Goal: Task Accomplishment & Management: Manage account settings

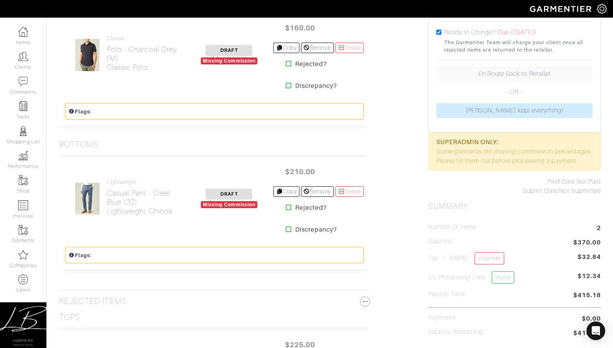
scroll to position [171, 0]
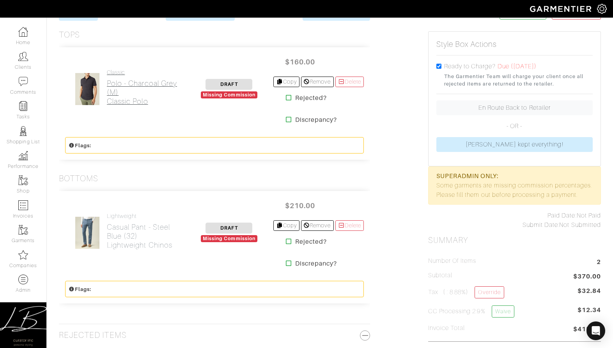
click at [143, 96] on h2 "Polo - Charcoal Grey (M) Classic Polo" at bounding box center [146, 92] width 78 height 27
click at [139, 230] on h2 "Casual Pant - Steel Blue (32) Lightweight Chinos" at bounding box center [146, 235] width 78 height 27
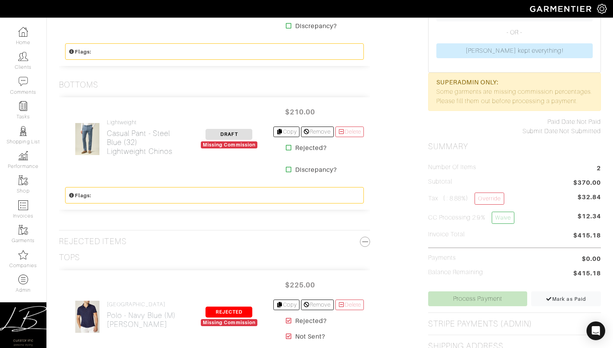
scroll to position [0, 0]
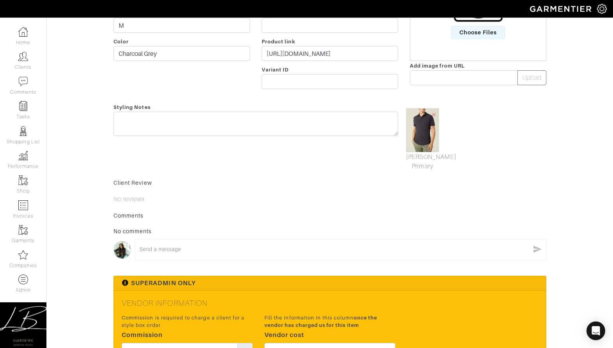
scroll to position [198, 0]
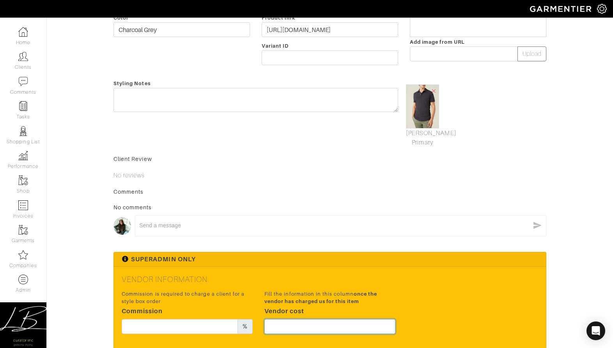
click at [318, 326] on input "text" at bounding box center [330, 326] width 131 height 15
type input "120"
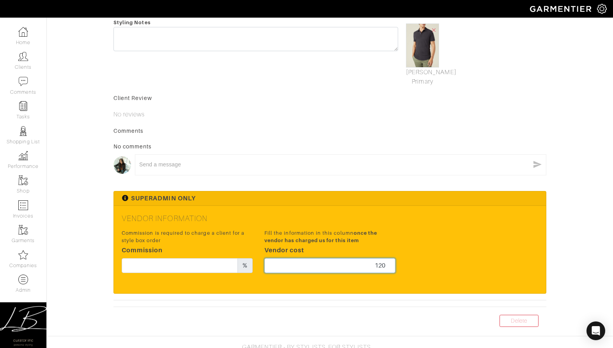
scroll to position [259, 0]
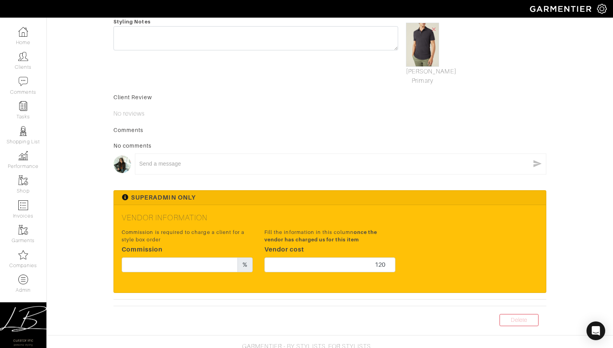
click at [174, 257] on div "Commission is required to charge a client for a style box order Commission %" at bounding box center [187, 250] width 131 height 44
click at [177, 261] on input "text" at bounding box center [180, 264] width 116 height 15
type input "12"
click at [292, 215] on h5 "Vendor Information" at bounding box center [330, 217] width 417 height 9
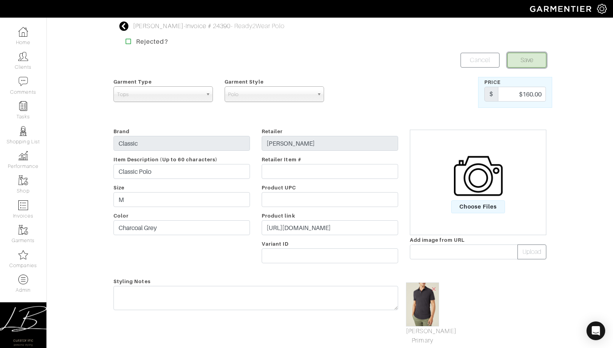
click at [517, 65] on button "Save" at bounding box center [527, 60] width 39 height 15
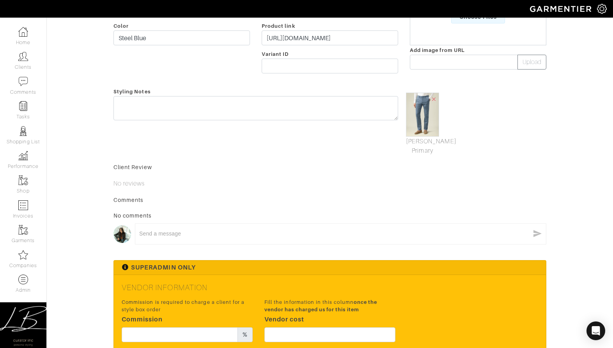
scroll to position [275, 0]
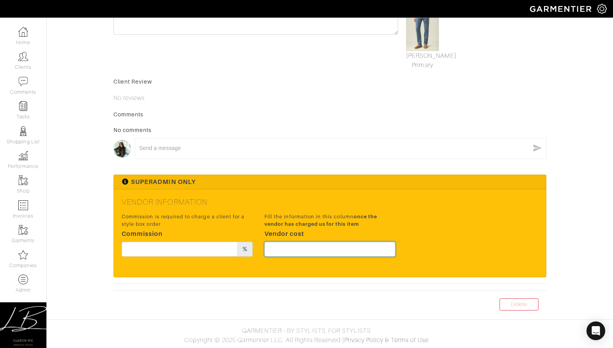
click at [300, 246] on input "text" at bounding box center [330, 249] width 131 height 15
type input "157.5"
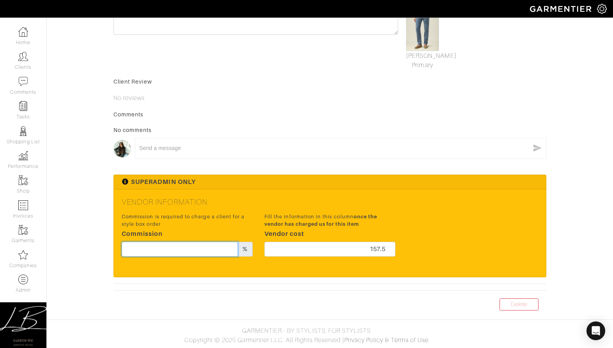
click at [163, 247] on input "text" at bounding box center [180, 249] width 116 height 15
type input "12"
drag, startPoint x: 251, startPoint y: 201, endPoint x: 263, endPoint y: 216, distance: 19.1
click at [251, 201] on h5 "Vendor Information" at bounding box center [330, 201] width 417 height 9
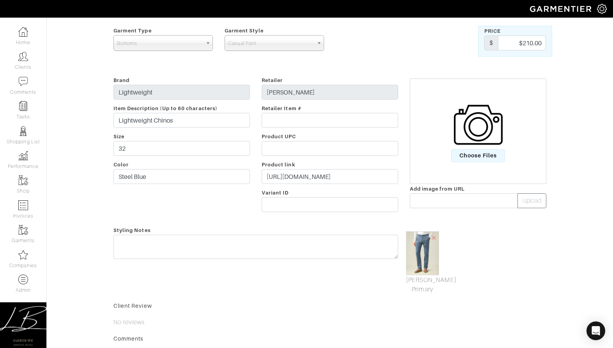
scroll to position [0, 0]
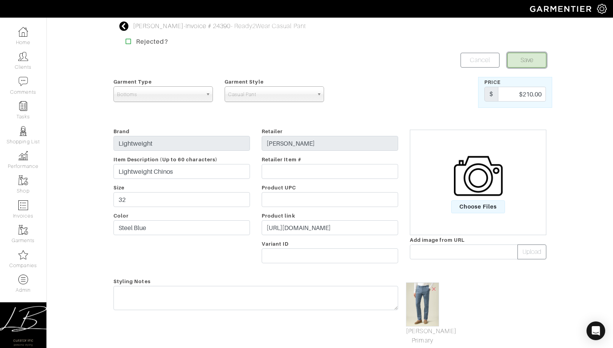
click at [521, 61] on button "Save" at bounding box center [527, 60] width 39 height 15
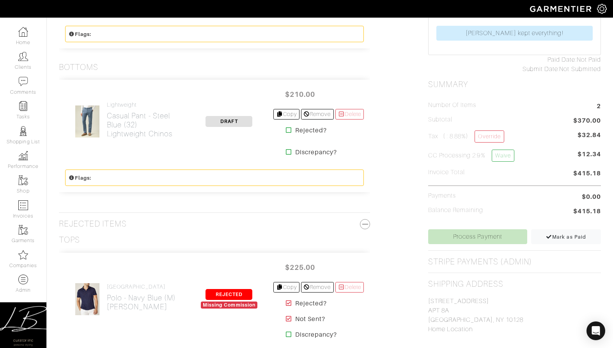
scroll to position [284, 0]
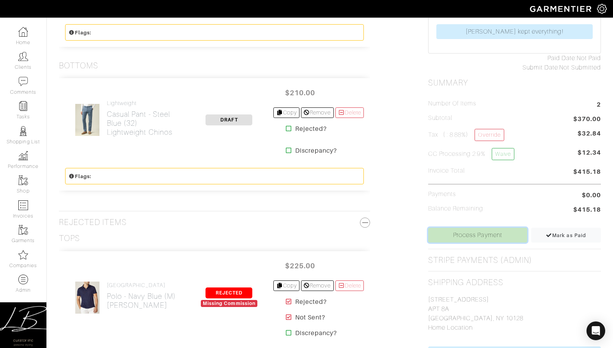
click at [442, 235] on link "Process Payment" at bounding box center [477, 234] width 99 height 15
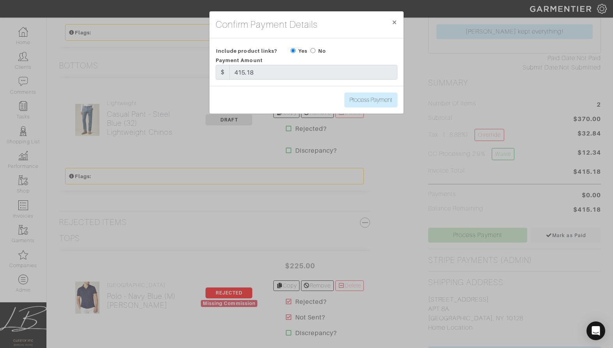
click at [314, 52] on input "radio" at bounding box center [313, 50] width 5 height 5
radio input "true"
click at [358, 98] on input "Process Payment" at bounding box center [371, 99] width 53 height 15
type input "Process Payment"
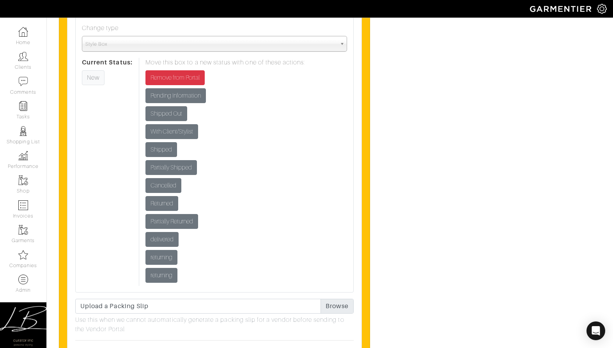
scroll to position [2221, 0]
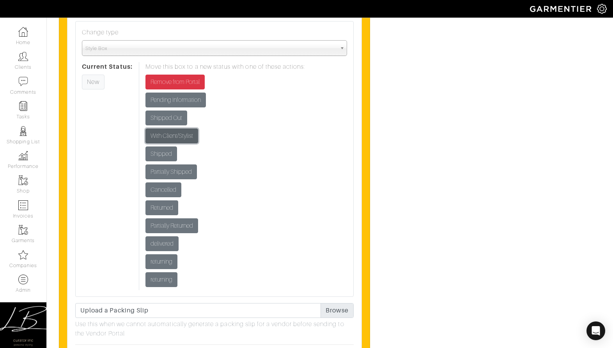
click at [186, 137] on input "With Client/Stylist" at bounding box center [172, 135] width 53 height 15
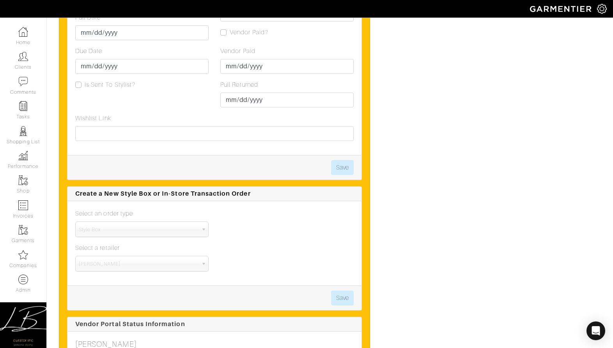
scroll to position [1869, 0]
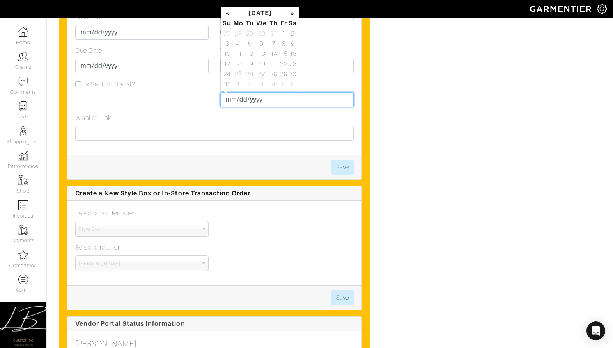
click at [232, 99] on input "Pull Returned" at bounding box center [286, 99] width 133 height 15
click at [282, 72] on td "29" at bounding box center [283, 74] width 9 height 10
type input "[DATE]"
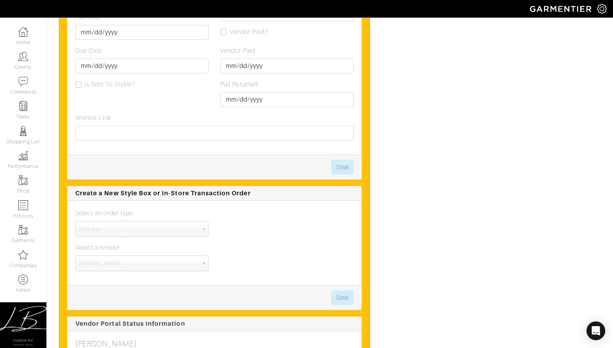
click at [297, 116] on div "Wishlist Link" at bounding box center [214, 126] width 279 height 27
click at [345, 167] on button "Save" at bounding box center [342, 167] width 23 height 15
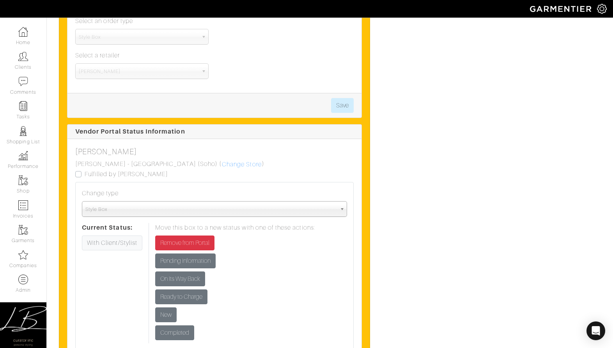
scroll to position [2248, 0]
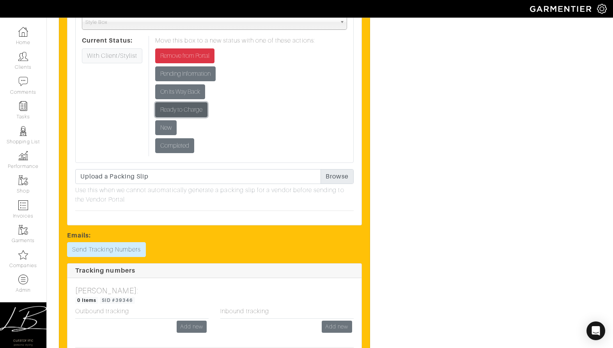
click at [188, 109] on input "Ready to Charge" at bounding box center [181, 109] width 52 height 15
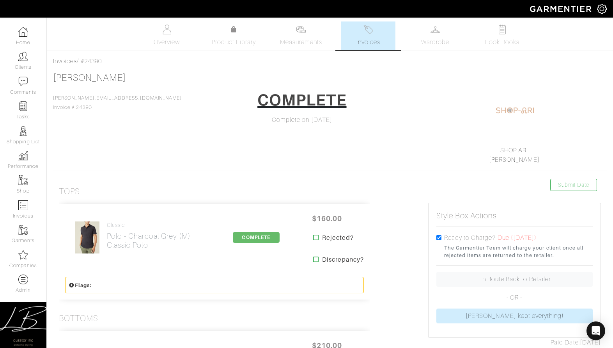
click at [348, 41] on link "Invoices" at bounding box center [368, 35] width 55 height 28
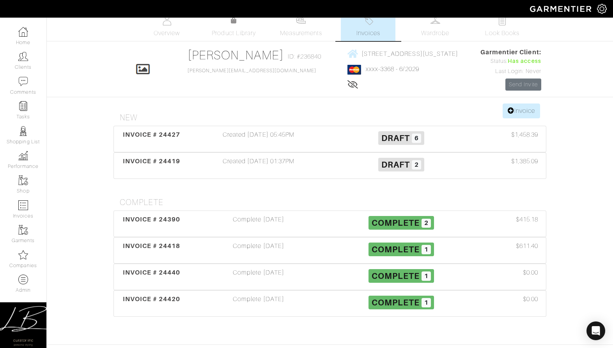
scroll to position [11, 0]
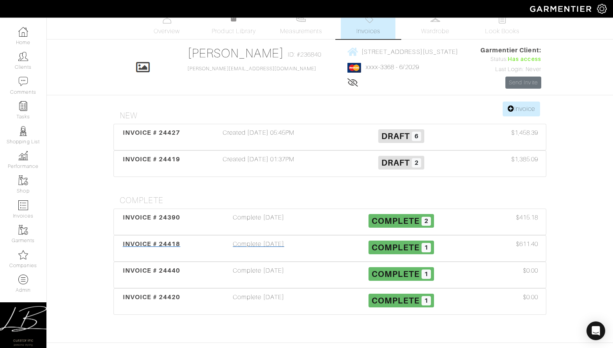
click at [255, 240] on div "INVOICE # 24418 Complete 08/27/25 Complete 1 $611.40" at bounding box center [330, 248] width 432 height 26
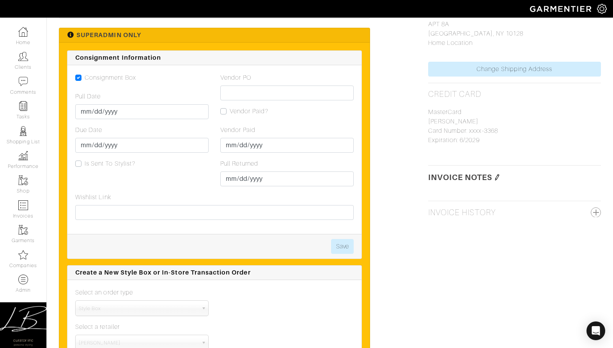
scroll to position [589, 0]
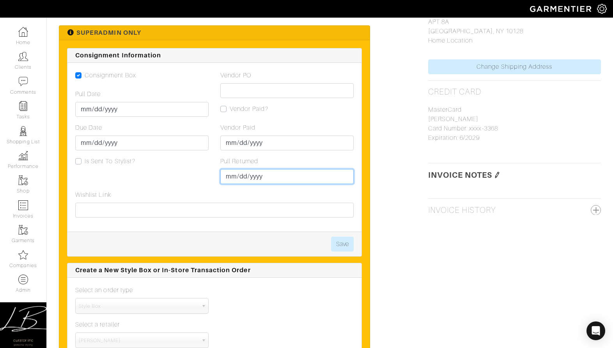
click at [231, 176] on input "Pull Returned" at bounding box center [286, 176] width 133 height 15
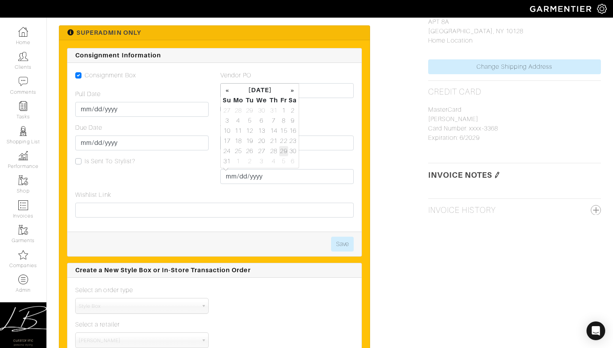
click at [283, 149] on td "29" at bounding box center [283, 151] width 9 height 10
type input "2025-08-29"
click at [327, 162] on div "Pull Returned 2025-08-29" at bounding box center [286, 169] width 133 height 27
click at [347, 247] on button "Save" at bounding box center [342, 243] width 23 height 15
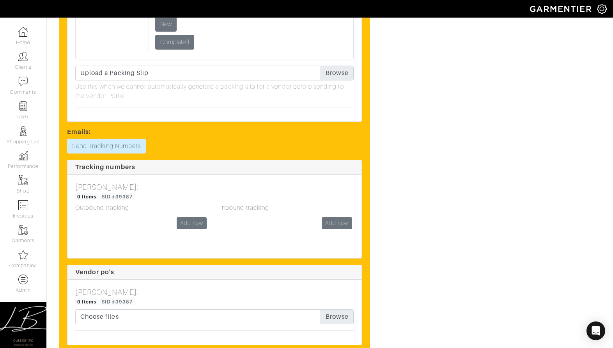
scroll to position [986, 0]
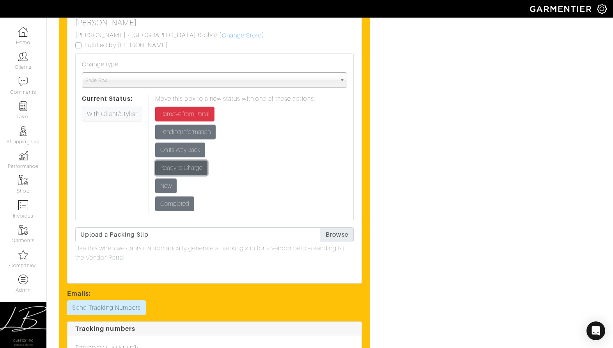
click at [175, 165] on input "Ready to Charge" at bounding box center [181, 167] width 52 height 15
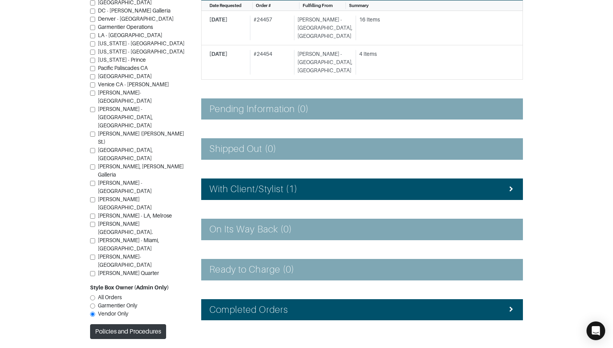
scroll to position [160, 0]
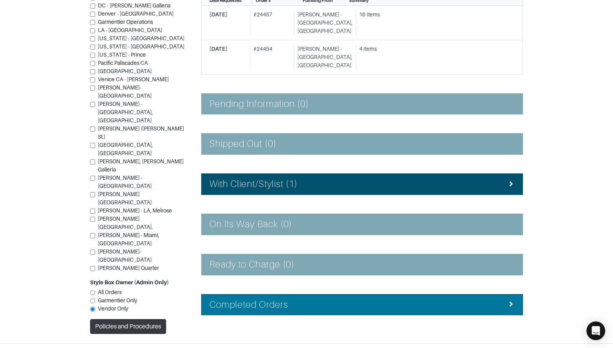
click at [266, 295] on li "Completed Orders" at bounding box center [362, 304] width 322 height 21
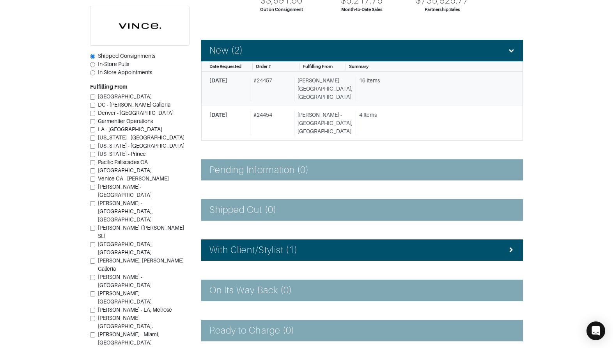
scroll to position [0, 0]
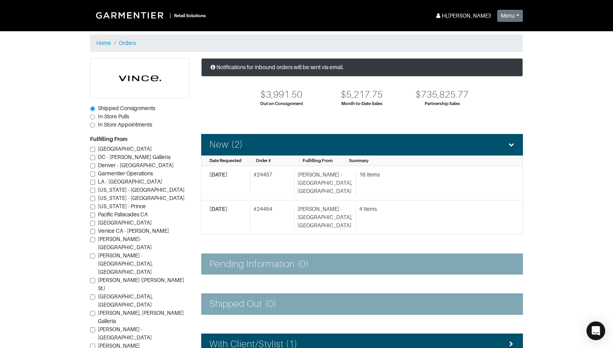
click at [115, 115] on span "In-Store Pulls" at bounding box center [113, 116] width 31 height 6
click at [95, 115] on input "In-Store Pulls" at bounding box center [92, 116] width 5 height 5
radio input "true"
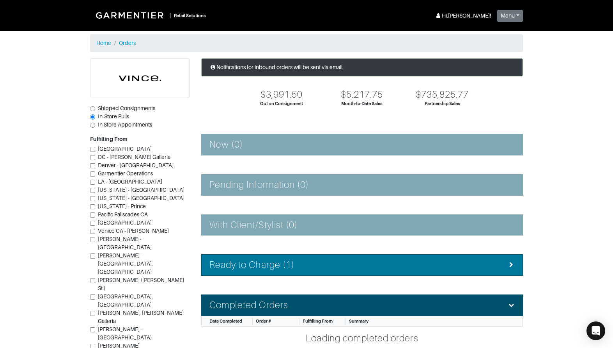
click at [351, 266] on div "Ready to Charge (1)" at bounding box center [363, 264] width 306 height 11
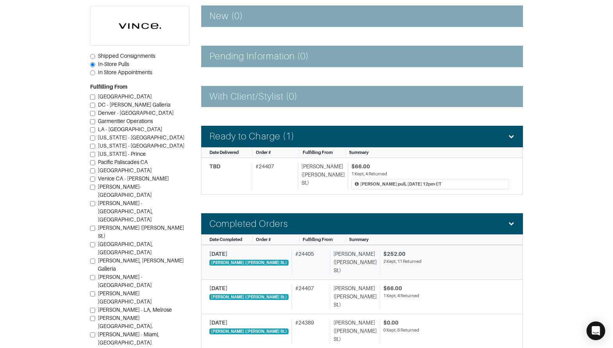
scroll to position [135, 0]
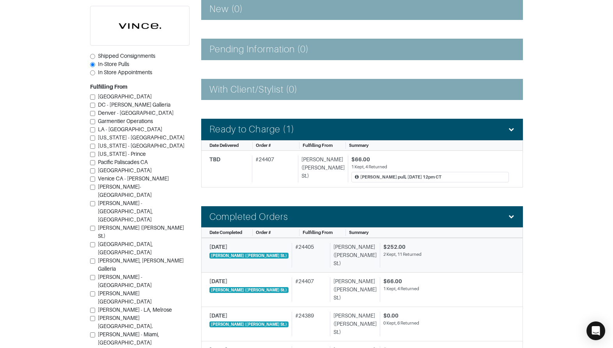
click at [296, 250] on div "# 24405" at bounding box center [309, 255] width 35 height 25
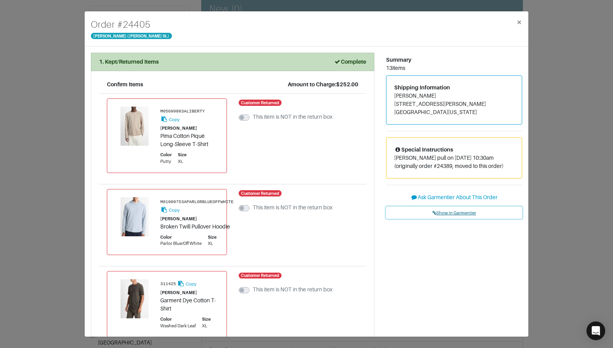
click at [451, 210] on span "Show in Garmentier" at bounding box center [455, 212] width 44 height 5
click at [67, 113] on div "Order # 24405 Vince - Dallas (Knox St.) × 1. Kept/Returned Items Complete Confi…" at bounding box center [306, 174] width 613 height 348
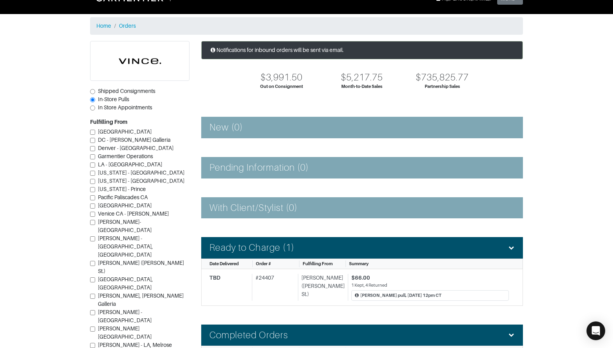
scroll to position [27, 0]
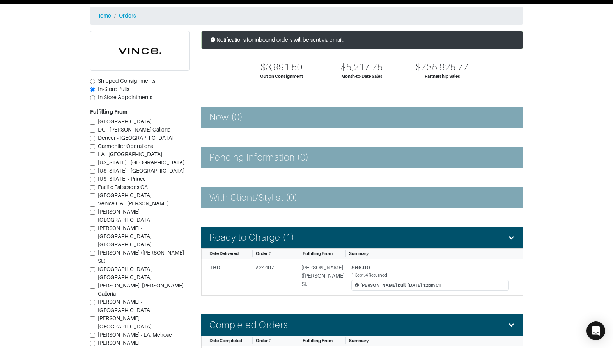
click at [124, 81] on span "Shipped Consignments" at bounding box center [126, 81] width 57 height 6
click at [95, 81] on input "Shipped Consignments" at bounding box center [92, 81] width 5 height 5
radio input "true"
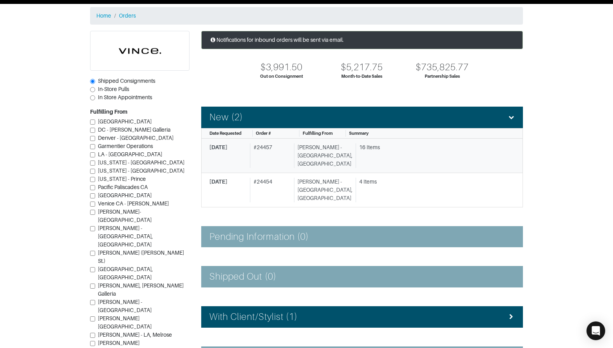
click at [305, 146] on div "[PERSON_NAME] - [GEOGRAPHIC_DATA], [GEOGRAPHIC_DATA]" at bounding box center [323, 155] width 59 height 25
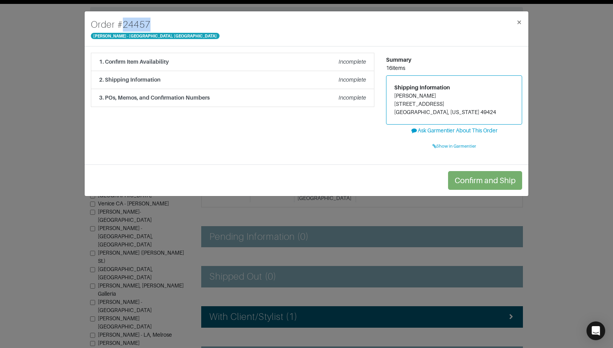
drag, startPoint x: 117, startPoint y: 23, endPoint x: 156, endPoint y: 23, distance: 38.6
click at [156, 23] on div "Order # 24457 Vince - Chicago, Oak Street ×" at bounding box center [307, 28] width 444 height 35
copy h4 "# 24457"
click at [61, 124] on div "Order # 24457 Vince - Chicago, Oak Street × 1. Confirm Item Availability Incomp…" at bounding box center [306, 174] width 613 height 348
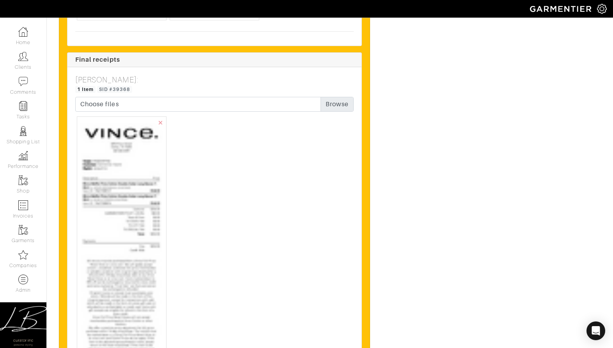
scroll to position [3121, 0]
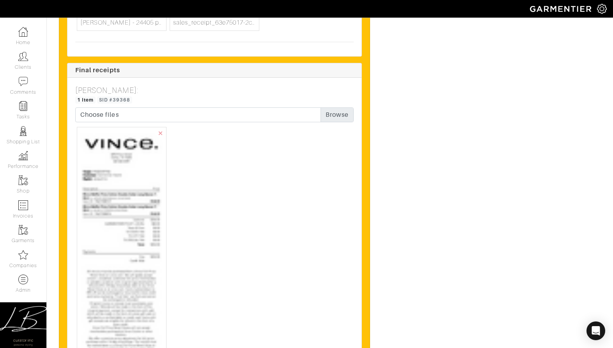
click at [127, 169] on img at bounding box center [121, 302] width 83 height 345
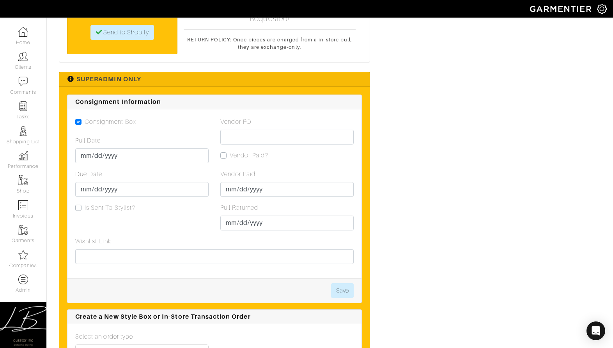
scroll to position [1763, 0]
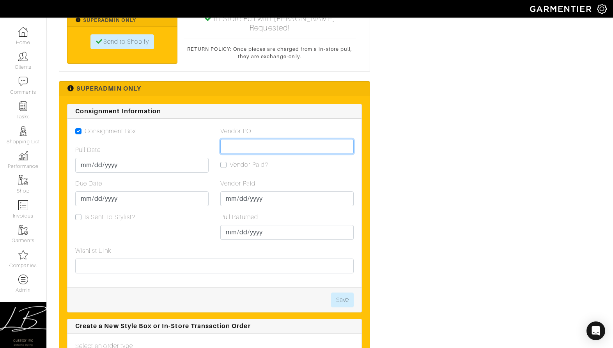
click at [249, 139] on input "Vendor PO" at bounding box center [286, 146] width 133 height 15
paste input "VN0003397926"
type input "VN0003397926"
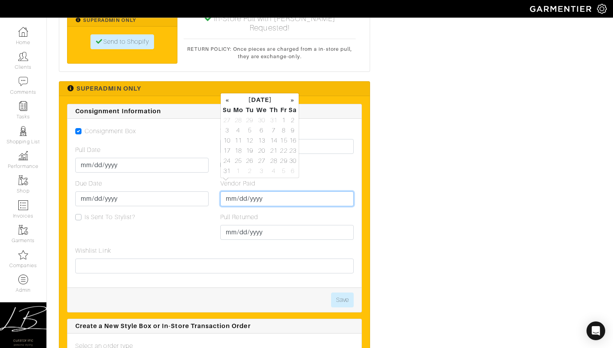
click at [233, 191] on input "Vendor Paid" at bounding box center [286, 198] width 133 height 15
click at [261, 158] on td "27" at bounding box center [261, 161] width 13 height 10
type input "[DATE]"
click at [460, 156] on div "Submit Date In-Store Pull Actions Ready to Charge? Due (08/22/2025) The Garment…" at bounding box center [515, 232] width 185 height 3637
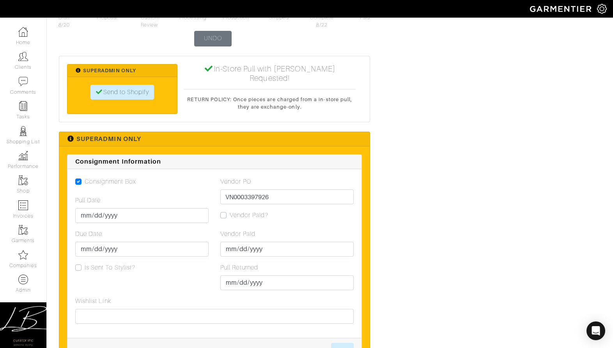
scroll to position [1715, 0]
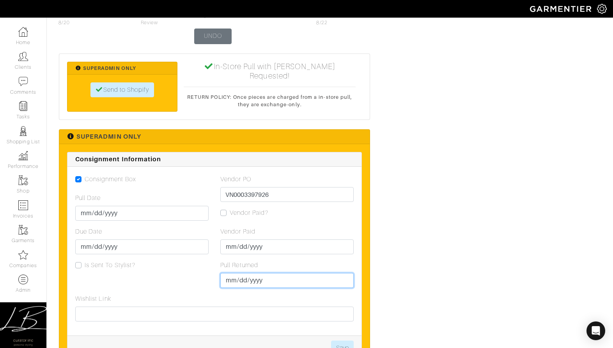
click at [246, 273] on input "Pull Returned" at bounding box center [286, 280] width 133 height 15
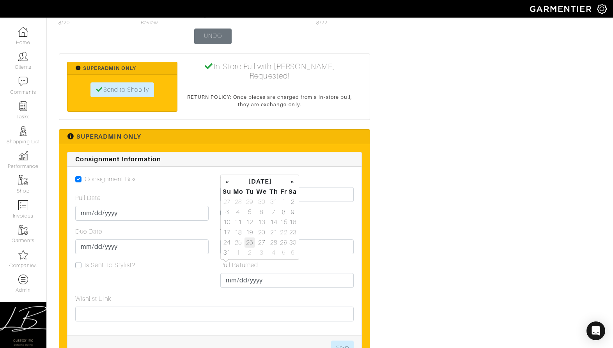
click at [247, 241] on td "26" at bounding box center [250, 242] width 11 height 10
type input "[DATE]"
drag, startPoint x: 368, startPoint y: 219, endPoint x: 368, endPoint y: 223, distance: 3.9
click at [344, 340] on button "Save" at bounding box center [342, 347] width 23 height 15
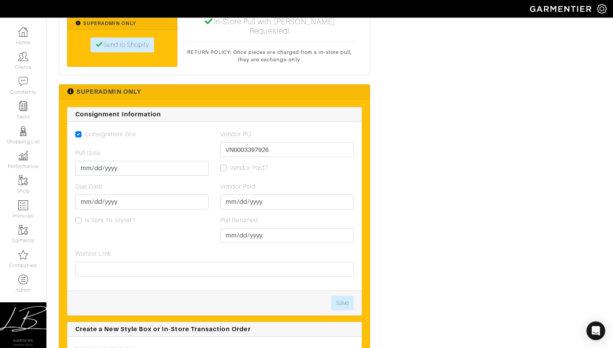
scroll to position [1761, 0]
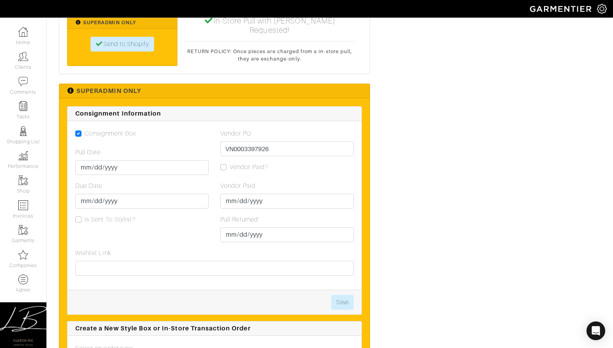
click at [230, 162] on label "Vendor Paid?" at bounding box center [249, 166] width 39 height 9
click at [222, 162] on input "Vendor Paid?" at bounding box center [223, 166] width 6 height 8
checkbox input "true"
